Goal: Transaction & Acquisition: Download file/media

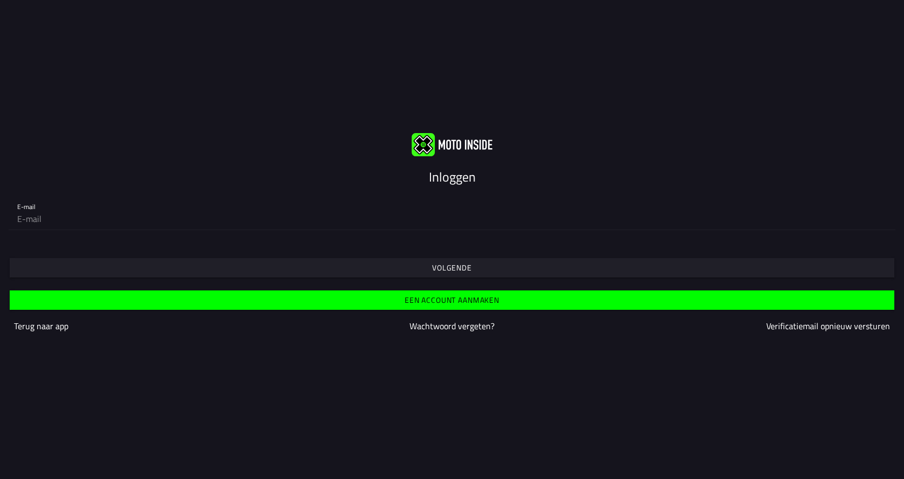
click at [55, 220] on input "email" at bounding box center [452, 219] width 870 height 22
type input "[PERSON_NAME][EMAIL_ADDRESS][DOMAIN_NAME]"
click at [0, 0] on slot "Volgende" at bounding box center [0, 0] width 0 height 0
click at [47, 220] on input "email" at bounding box center [452, 219] width 870 height 22
type input "[PERSON_NAME][EMAIL_ADDRESS][DOMAIN_NAME]"
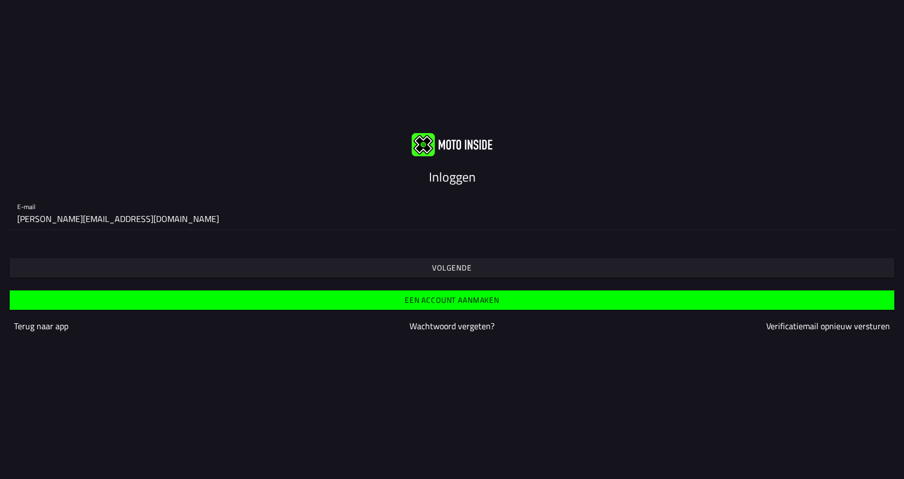
click at [0, 0] on slot "Volgende" at bounding box center [0, 0] width 0 height 0
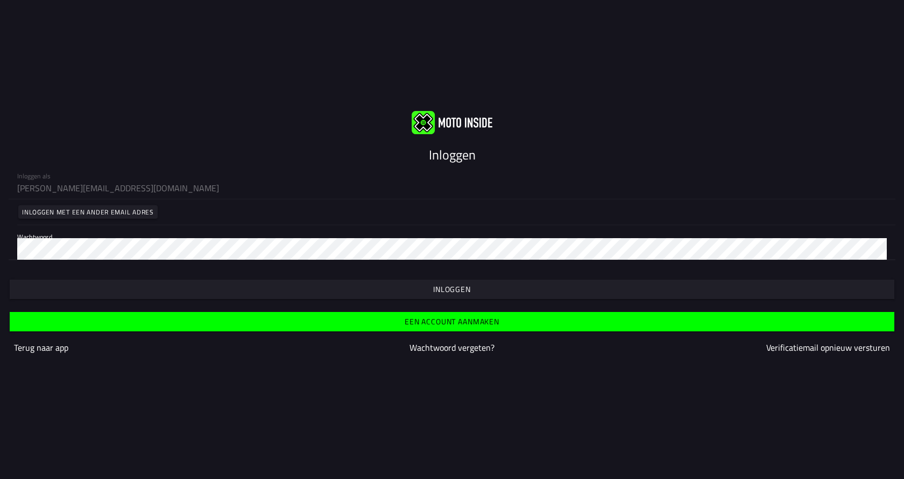
click at [0, 0] on slot "Inloggen" at bounding box center [0, 0] width 0 height 0
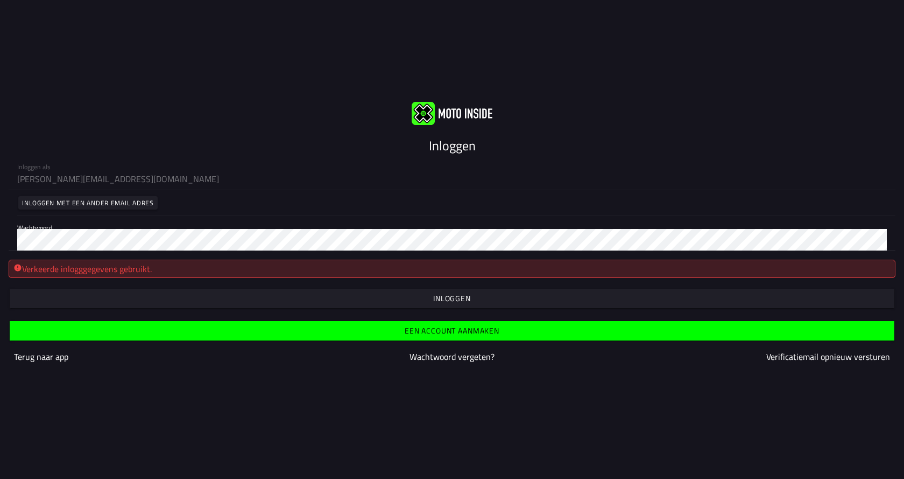
click at [0, 237] on html "Inloggen Inloggen als [EMAIL_ADDRESS][DOMAIN_NAME] Inloggen met een ander email…" at bounding box center [452, 239] width 904 height 479
click at [0, 0] on slot "Inloggen" at bounding box center [0, 0] width 0 height 0
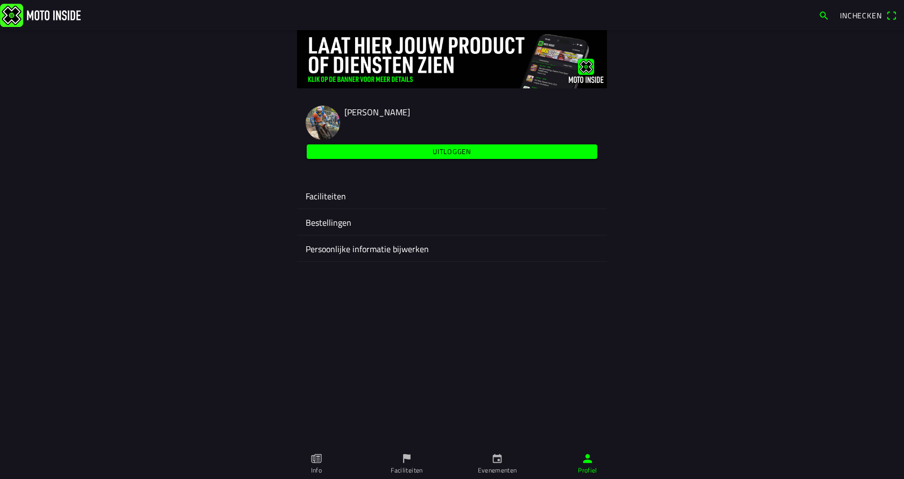
click at [494, 461] on icon "calendar" at bounding box center [498, 458] width 12 height 12
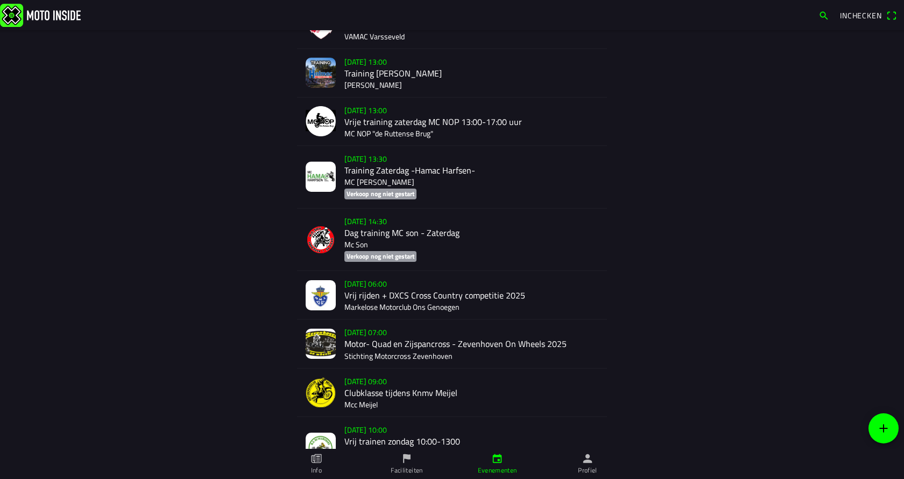
scroll to position [499, 0]
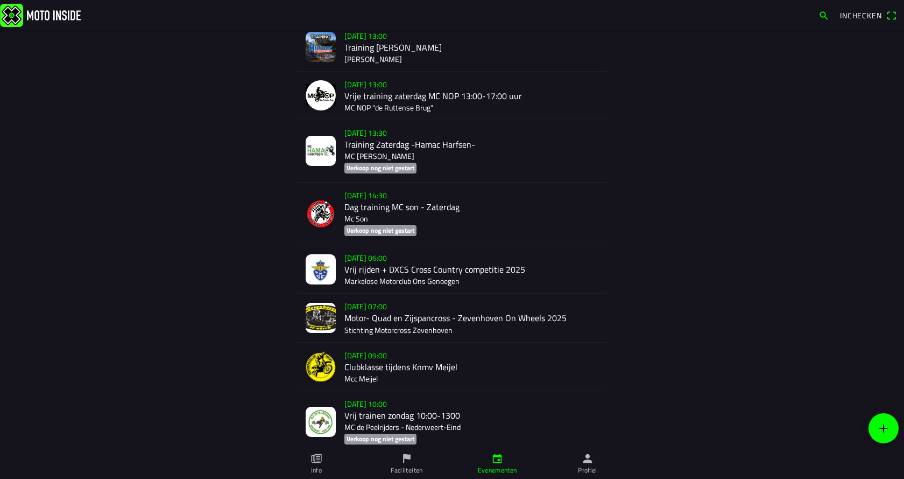
click at [407, 370] on div "[DATE] 09:00 Clubklasse tijdens Knmv Meijel Mcc Meijel" at bounding box center [472, 366] width 254 height 48
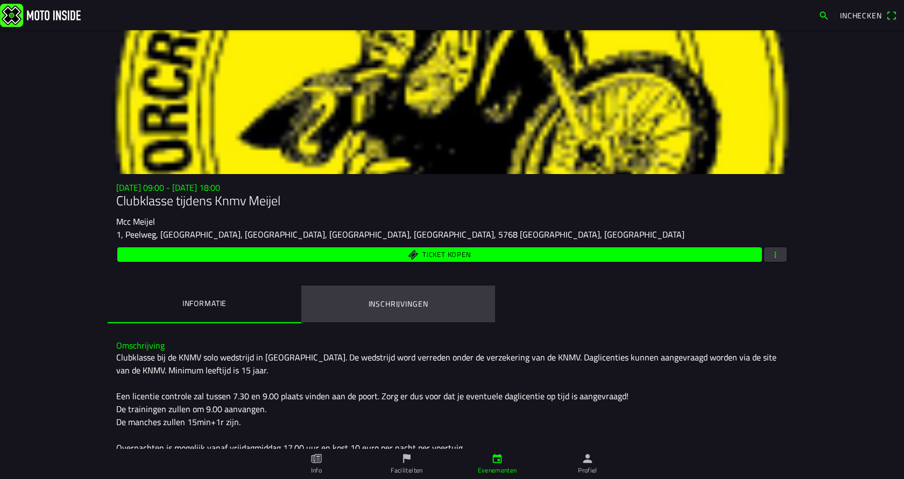
click at [417, 303] on ion-label "Inschrijvingen" at bounding box center [399, 304] width 60 height 12
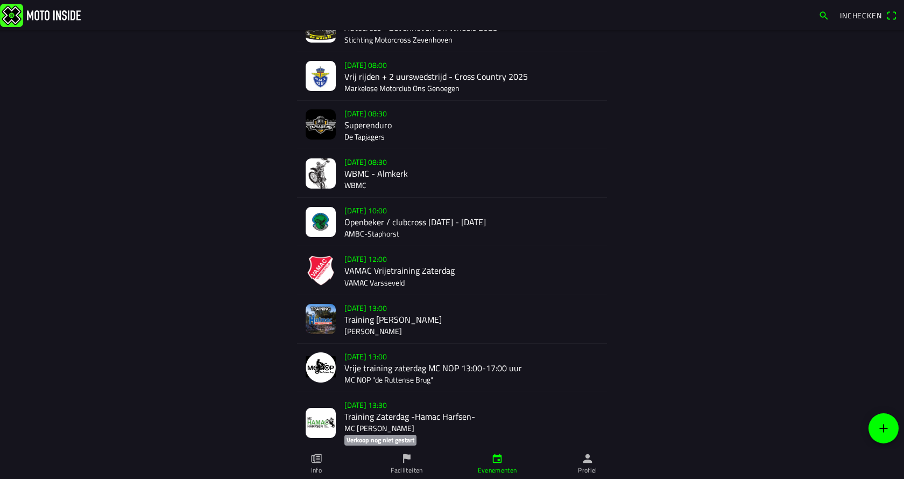
scroll to position [431, 0]
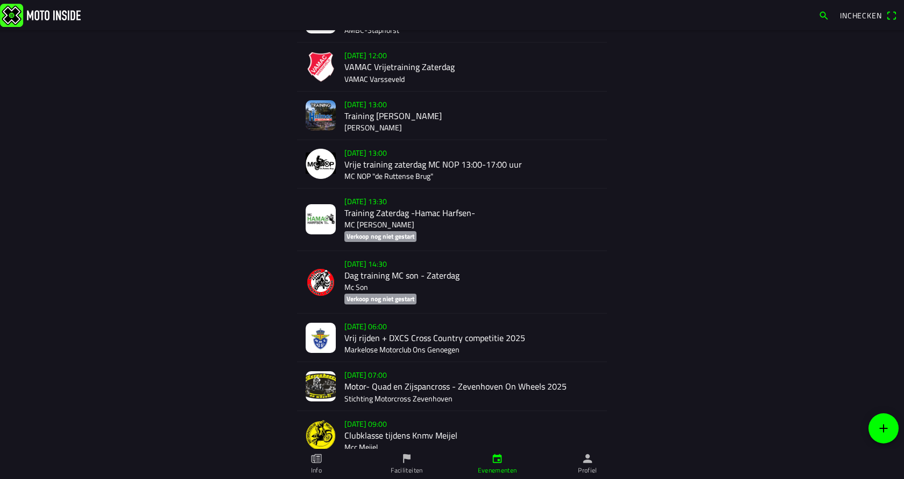
click at [403, 436] on div "[DATE] 09:00 Clubklasse tijdens Knmv Meijel Mcc Meijel" at bounding box center [472, 435] width 254 height 48
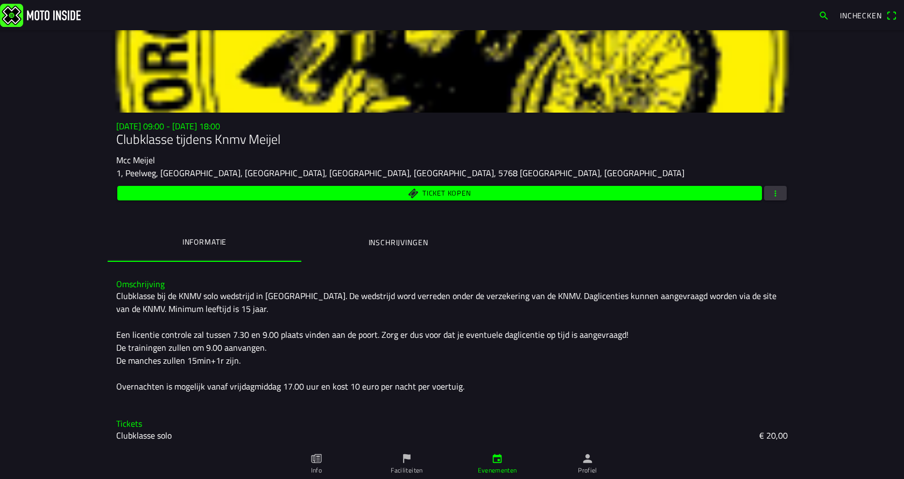
scroll to position [63, 0]
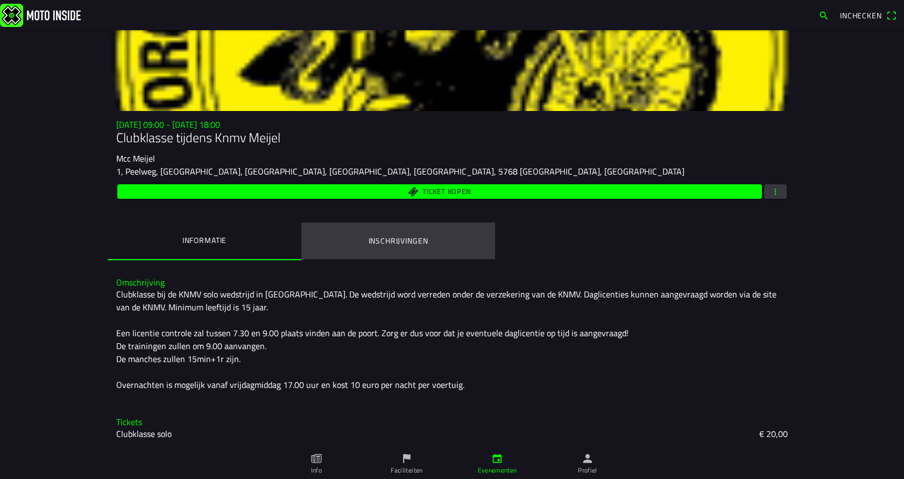
click at [396, 243] on ion-label "Inschrijvingen" at bounding box center [399, 241] width 60 height 12
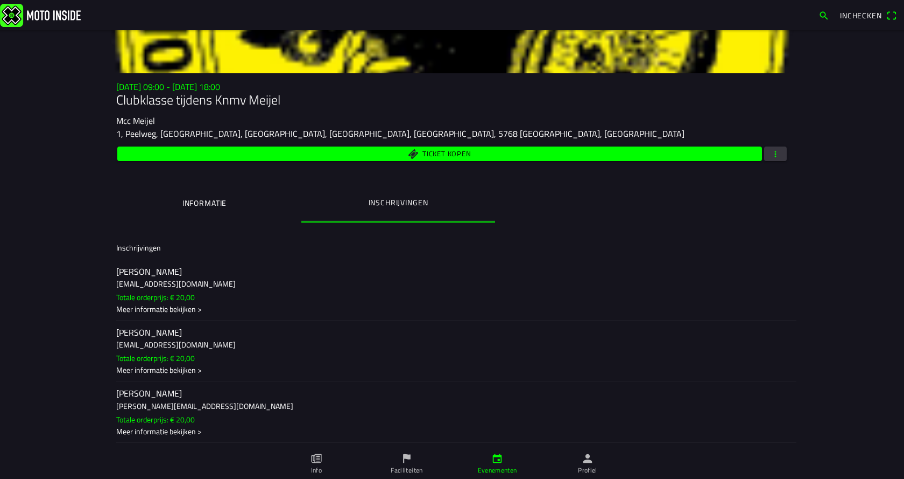
scroll to position [0, 0]
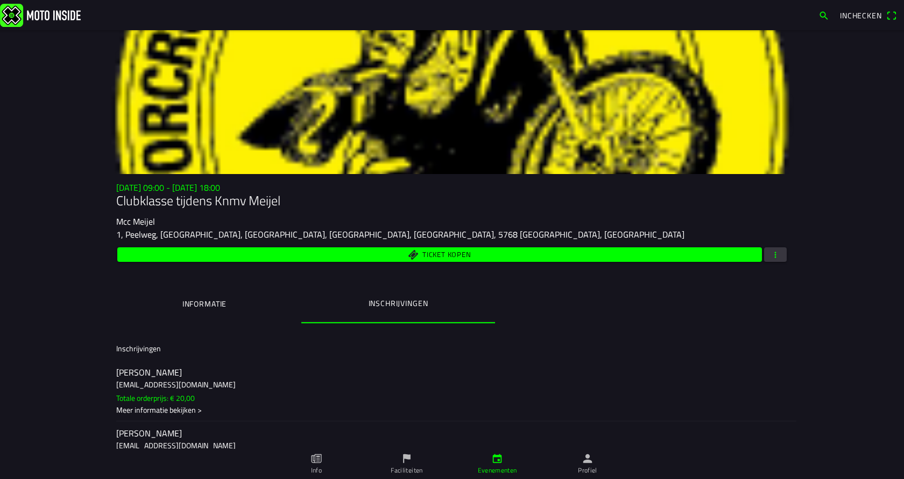
click at [772, 257] on span "button" at bounding box center [776, 254] width 10 height 15
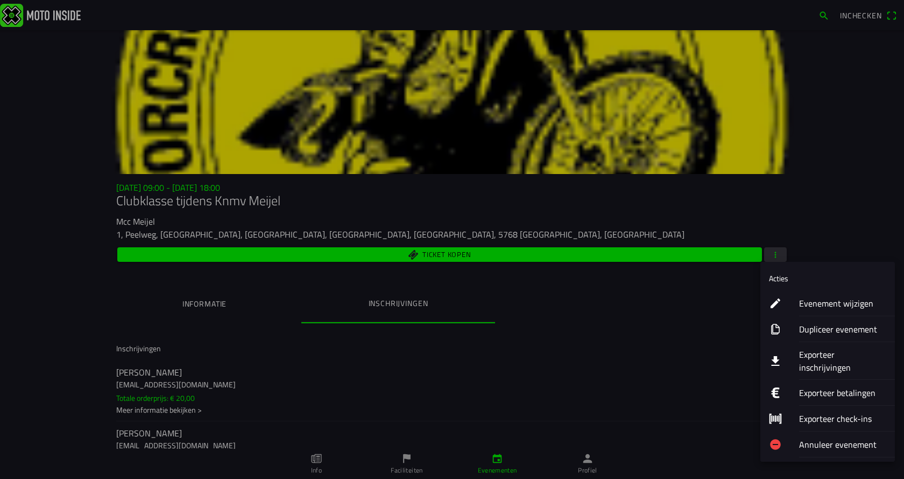
click at [852, 355] on ion-label "Exporteer inschrijvingen" at bounding box center [842, 361] width 87 height 26
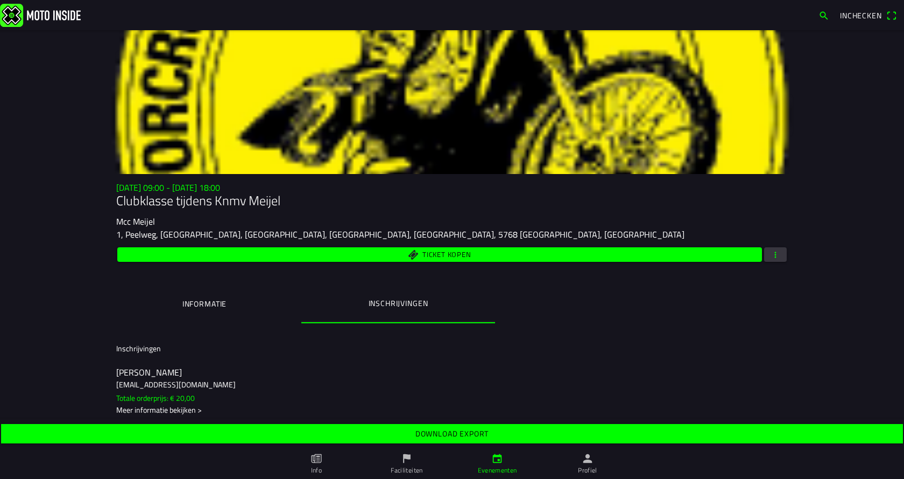
click at [0, 0] on slot "Download export" at bounding box center [0, 0] width 0 height 0
